Goal: Check status: Check status

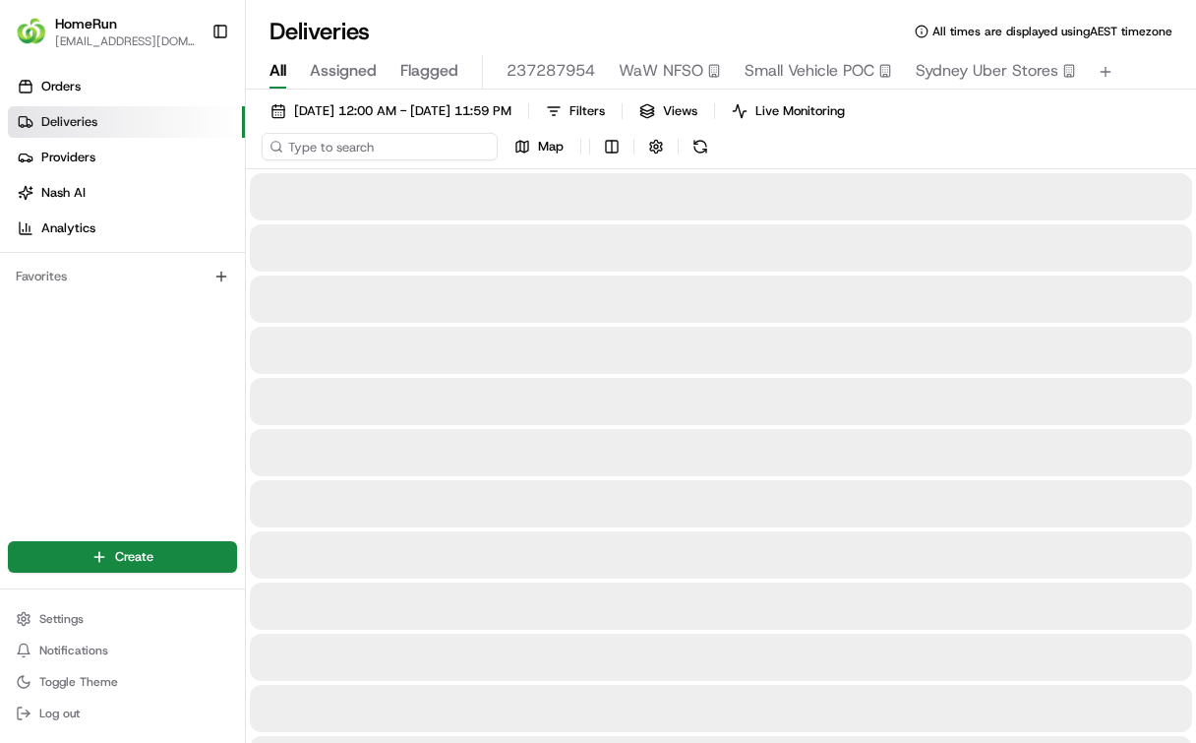
click at [346, 139] on input at bounding box center [380, 147] width 236 height 28
paste input "265158230"
type input "265158230"
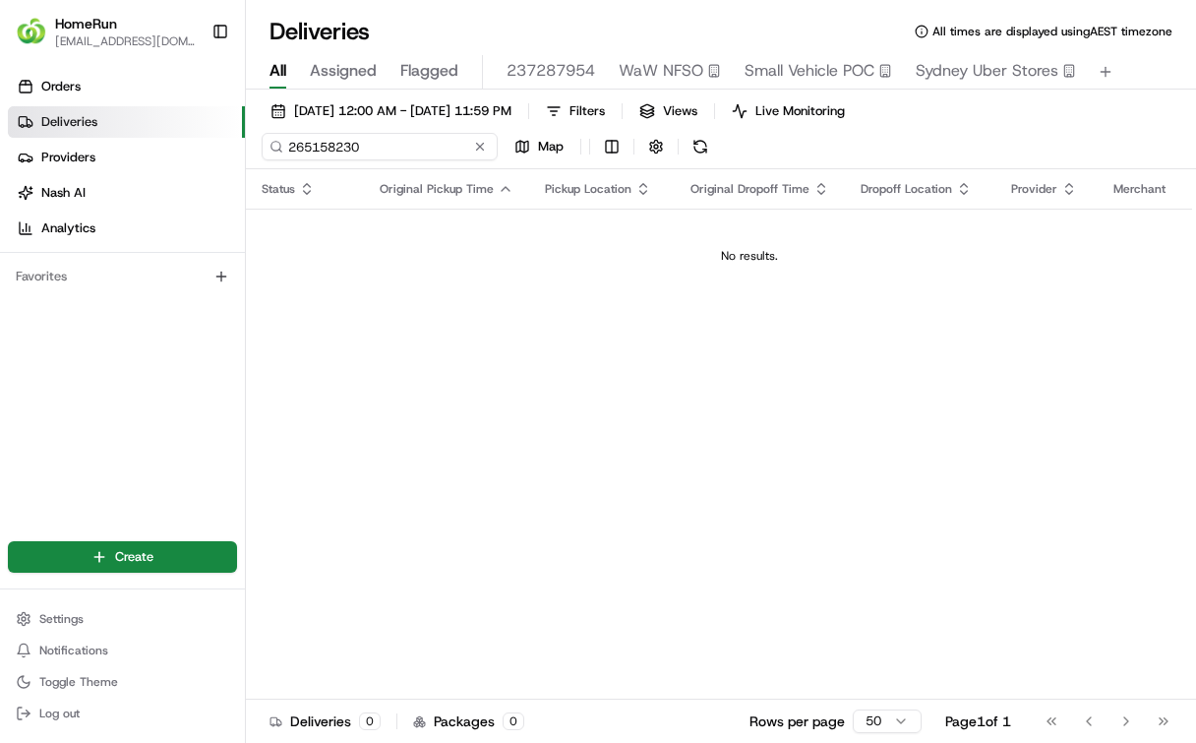
click at [393, 152] on input "265158230" at bounding box center [380, 147] width 236 height 28
click at [397, 142] on input "265158230" at bounding box center [380, 147] width 236 height 28
click at [517, 238] on td "No results." at bounding box center [749, 256] width 1007 height 94
click at [407, 103] on span "01/08/2024 12:00 AM - 01/08/2024 11:59 PM" at bounding box center [402, 111] width 217 height 18
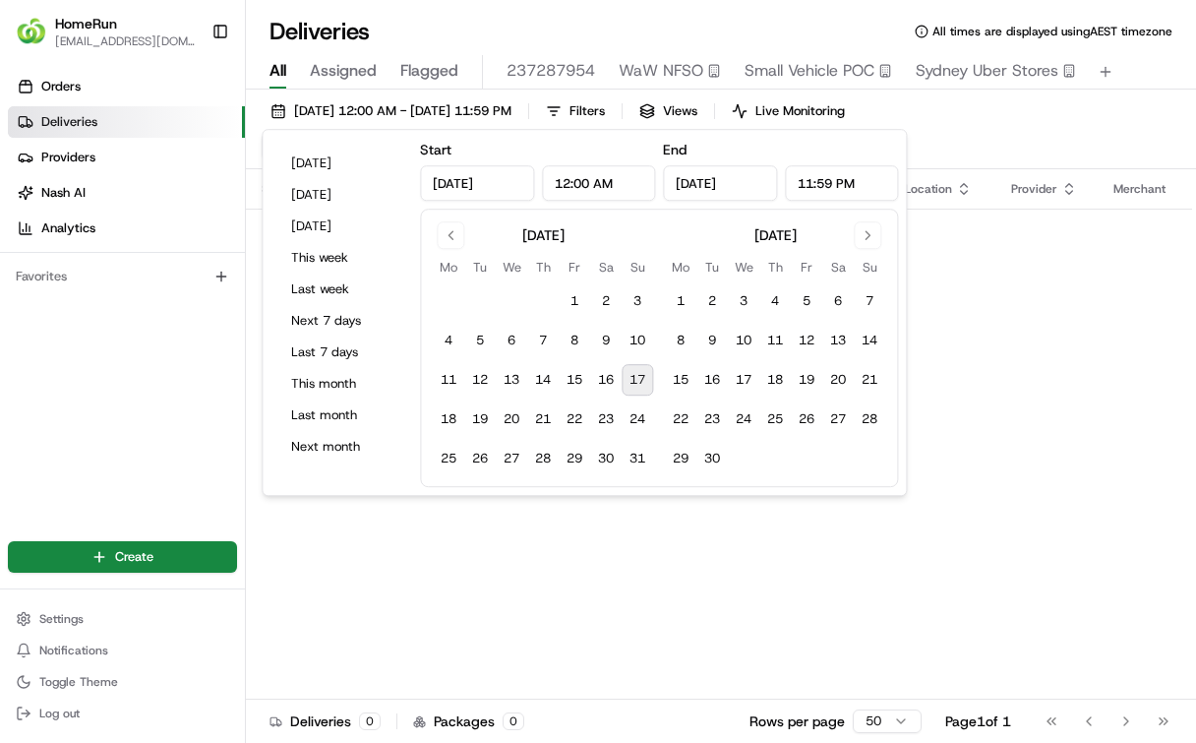
click at [630, 382] on button "17" at bounding box center [637, 379] width 31 height 31
type input "Aug 17, 2025"
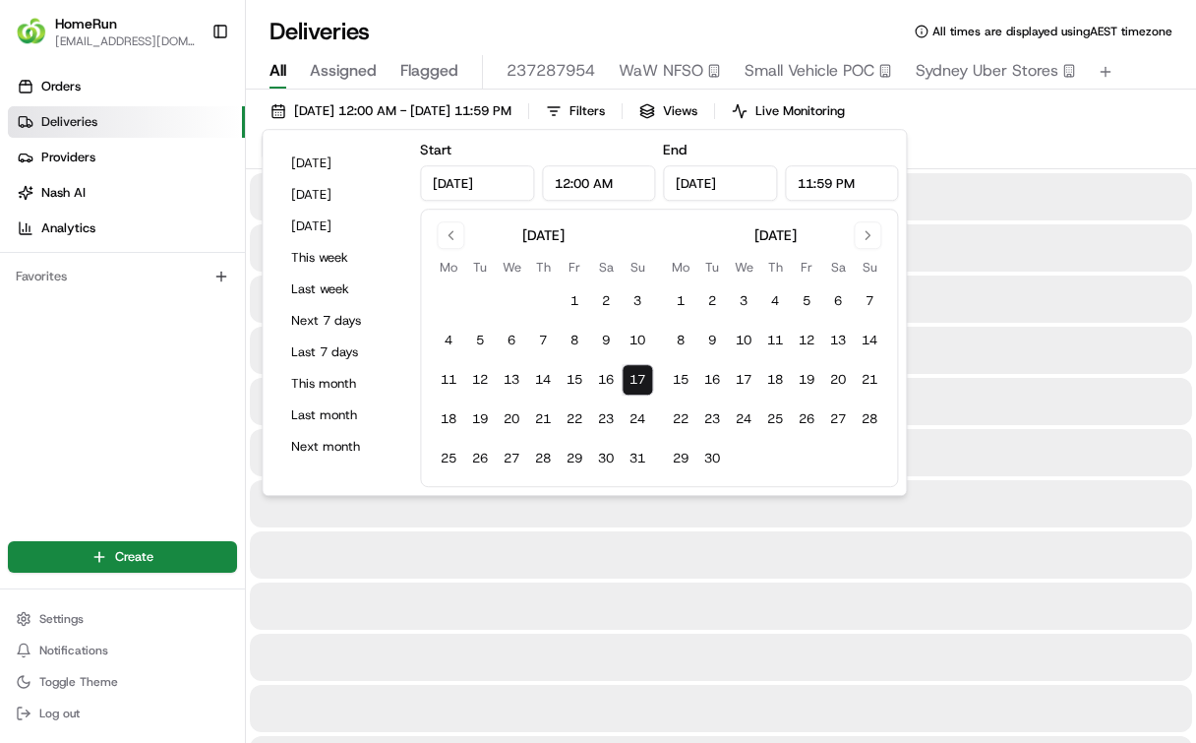
click at [695, 633] on div at bounding box center [721, 656] width 942 height 47
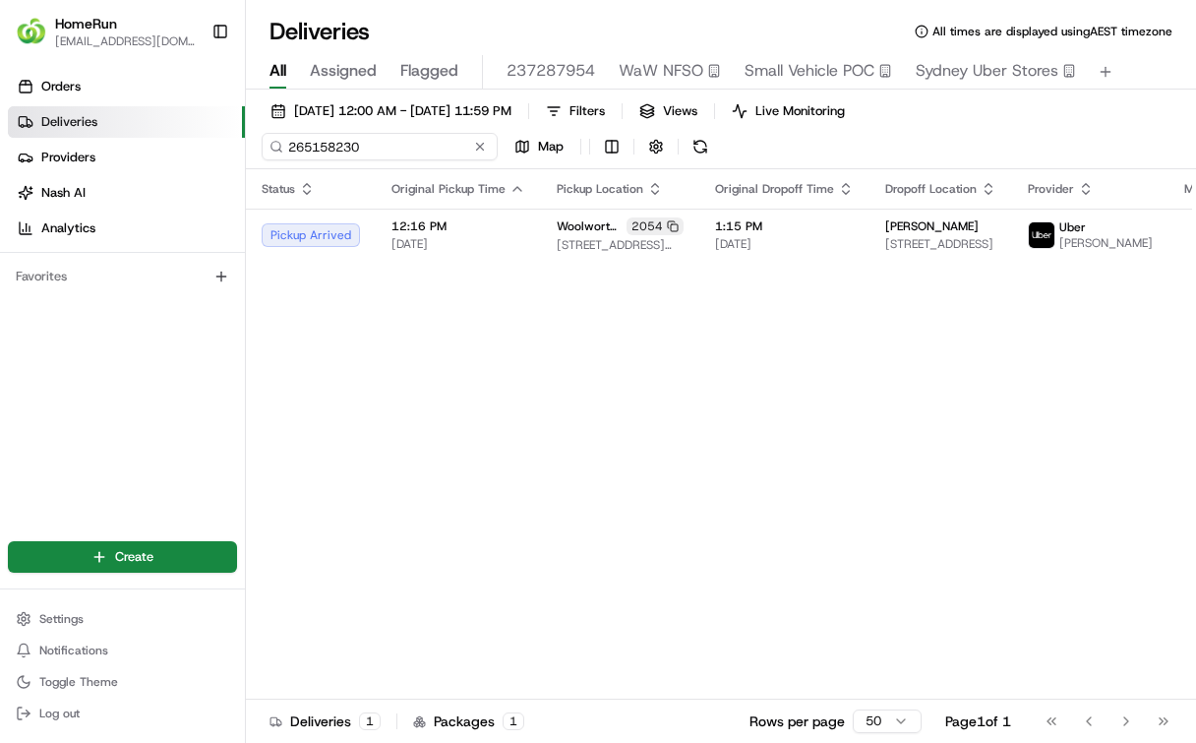
click at [373, 155] on input "265158230" at bounding box center [380, 147] width 236 height 28
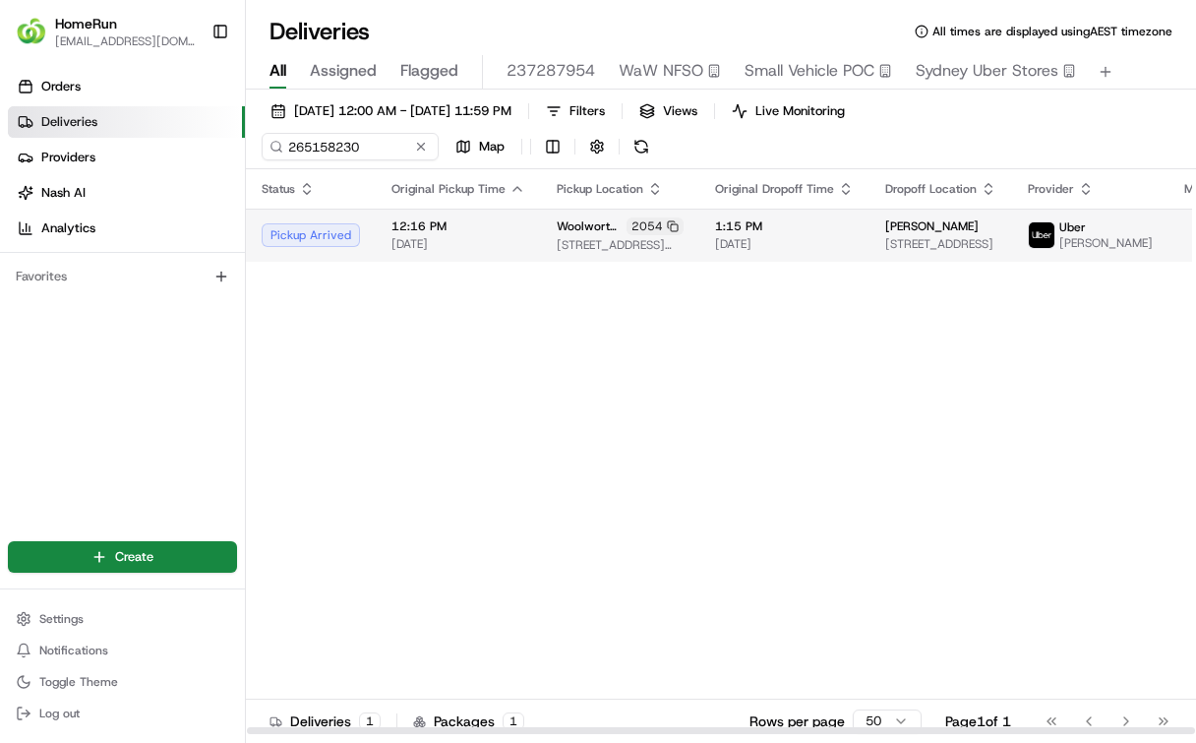
click at [444, 230] on span "12:16 PM" at bounding box center [458, 226] width 134 height 16
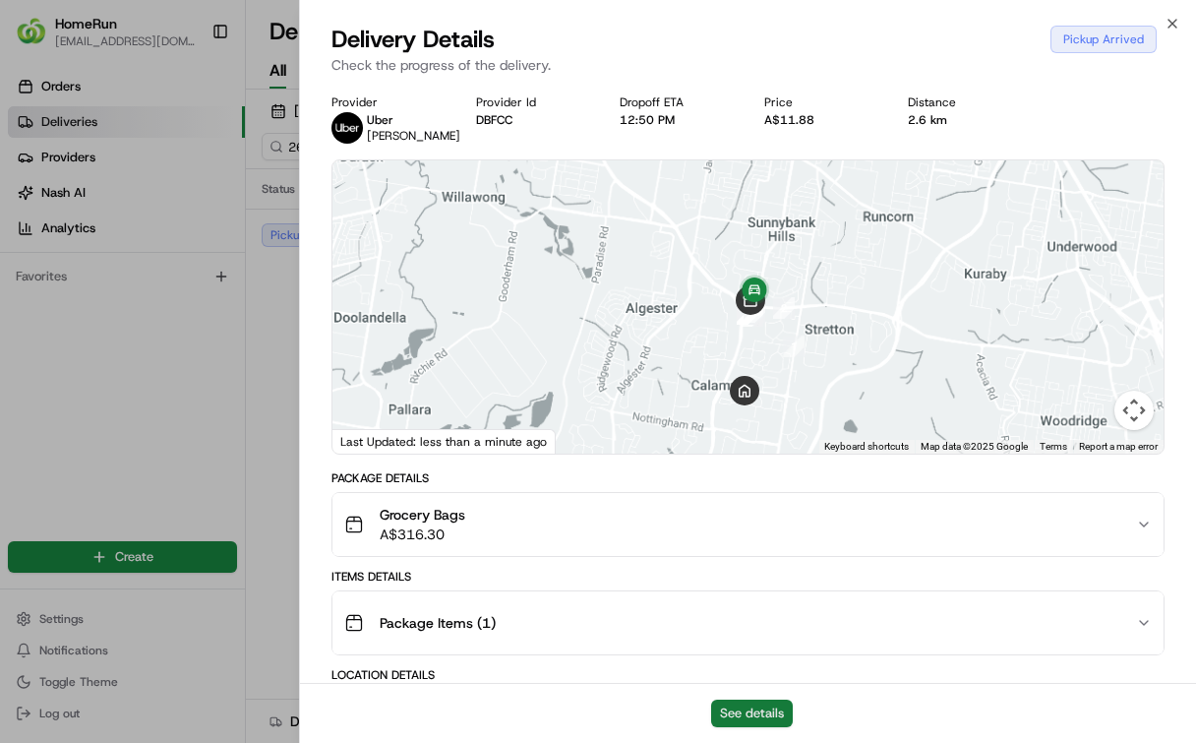
click at [762, 705] on button "See details" at bounding box center [752, 713] width 82 height 28
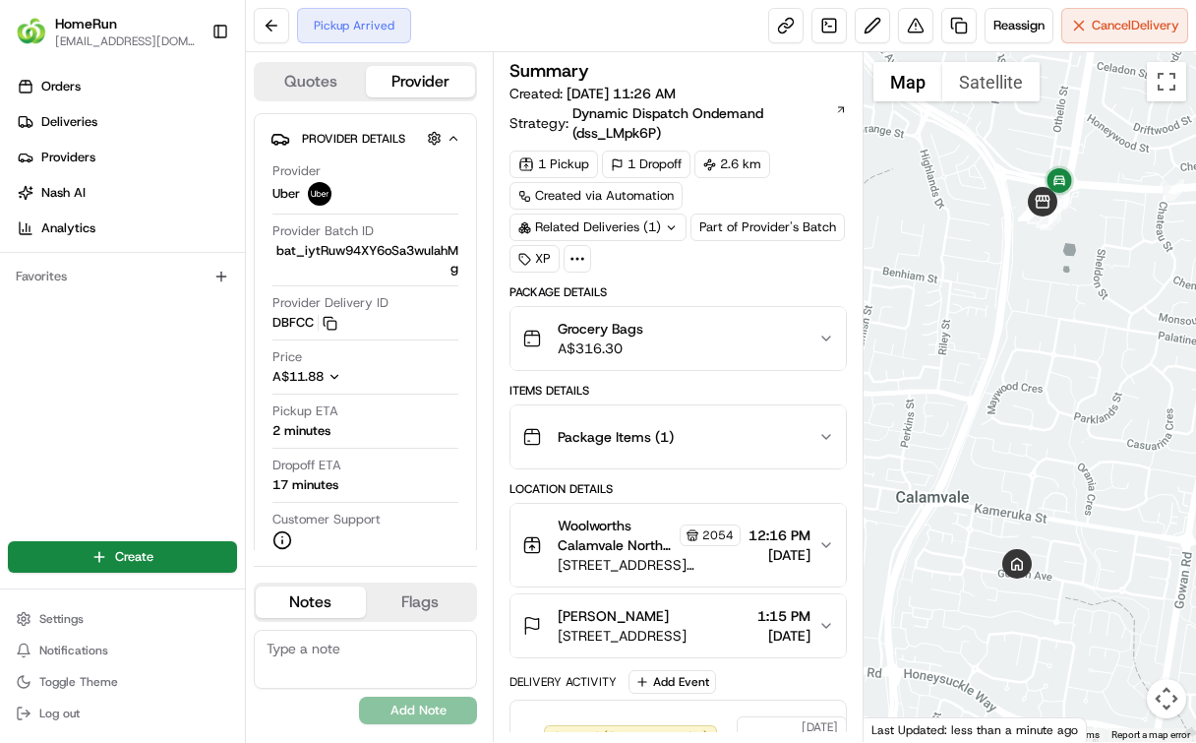
click at [613, 429] on span "Package Items ( 1 )" at bounding box center [616, 437] width 116 height 20
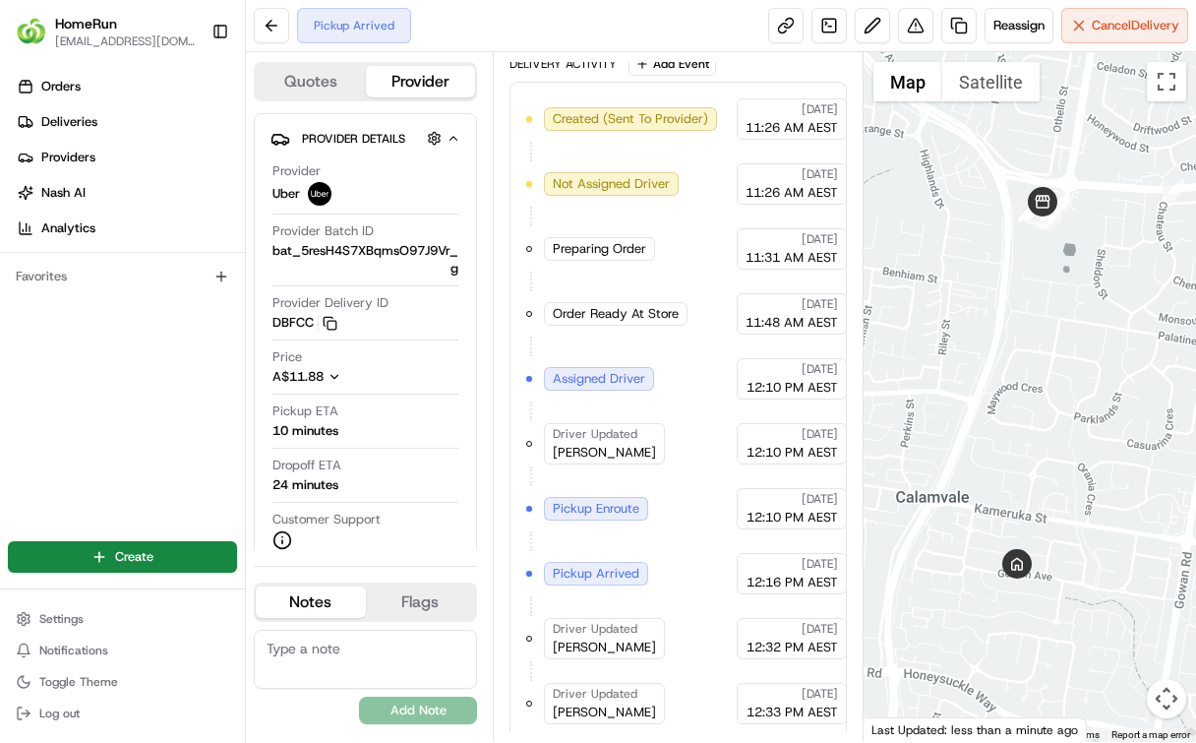
scroll to position [637, 0]
